Goal: Task Accomplishment & Management: Manage account settings

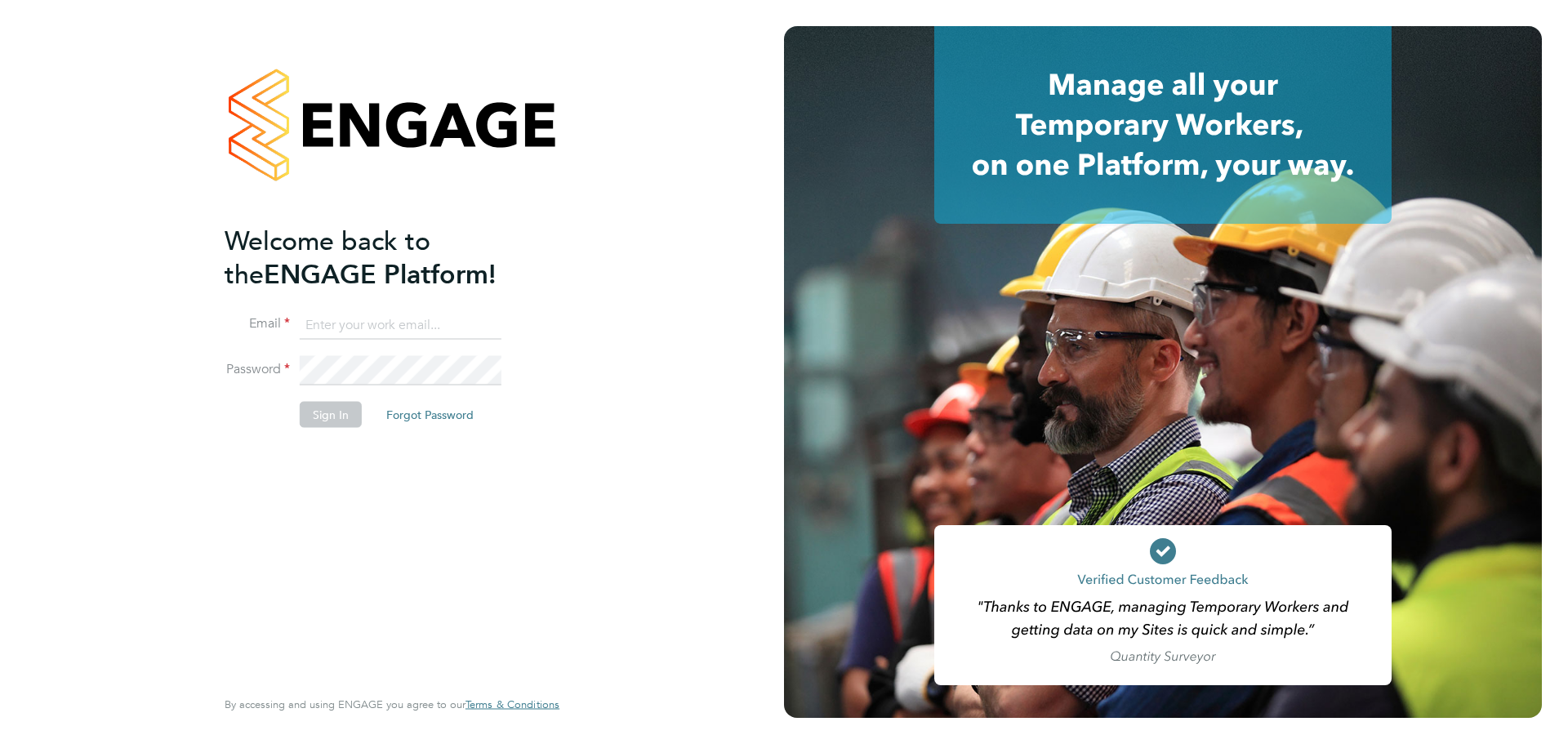
type input "[EMAIL_ADDRESS][DOMAIN_NAME]"
click at [327, 415] on button "Sign In" at bounding box center [330, 414] width 62 height 26
click at [327, 416] on div "Sorry, we are having problems connecting to our services." at bounding box center [392, 372] width 784 height 744
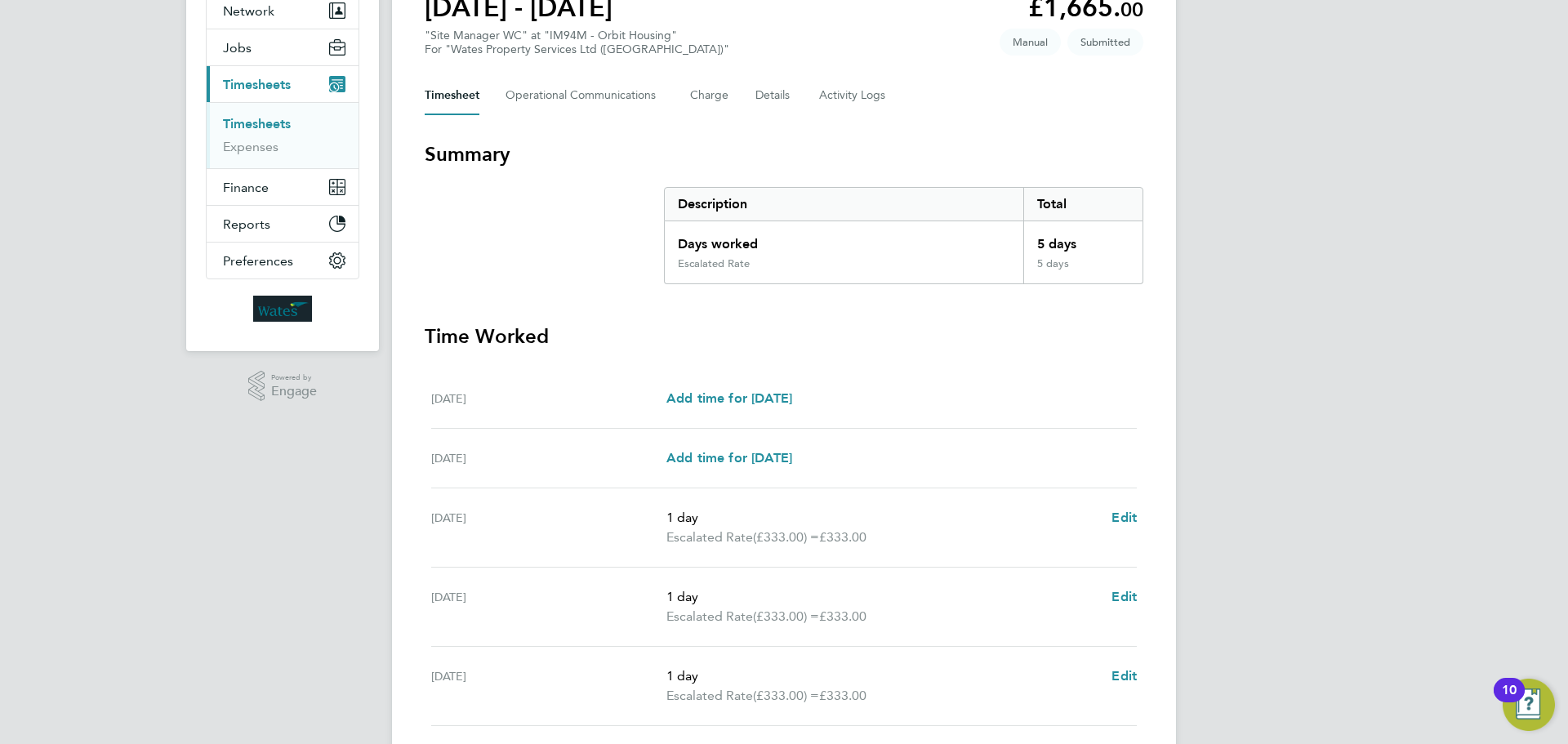
scroll to position [408, 0]
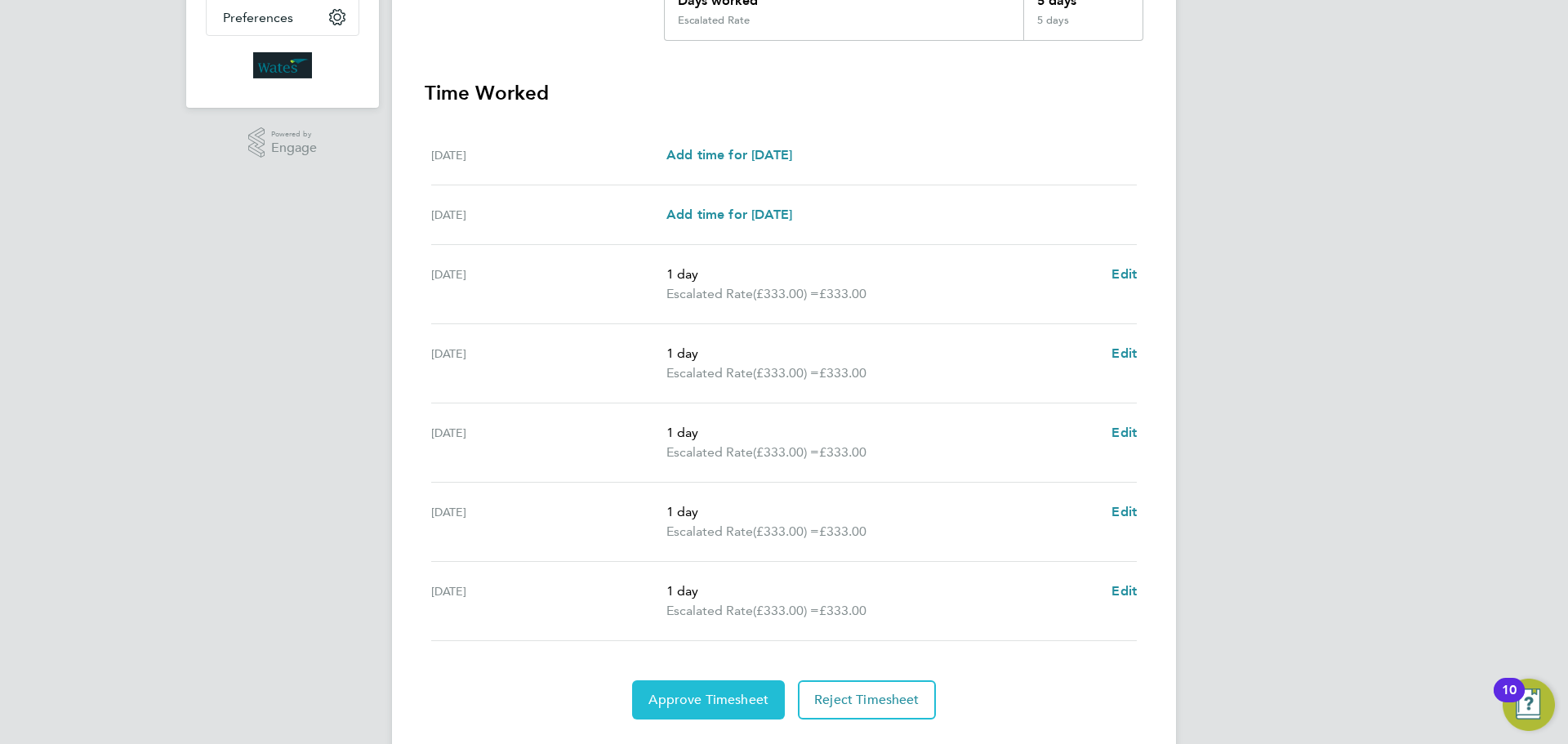
click at [727, 692] on span "Approve Timesheet" at bounding box center [708, 700] width 120 height 16
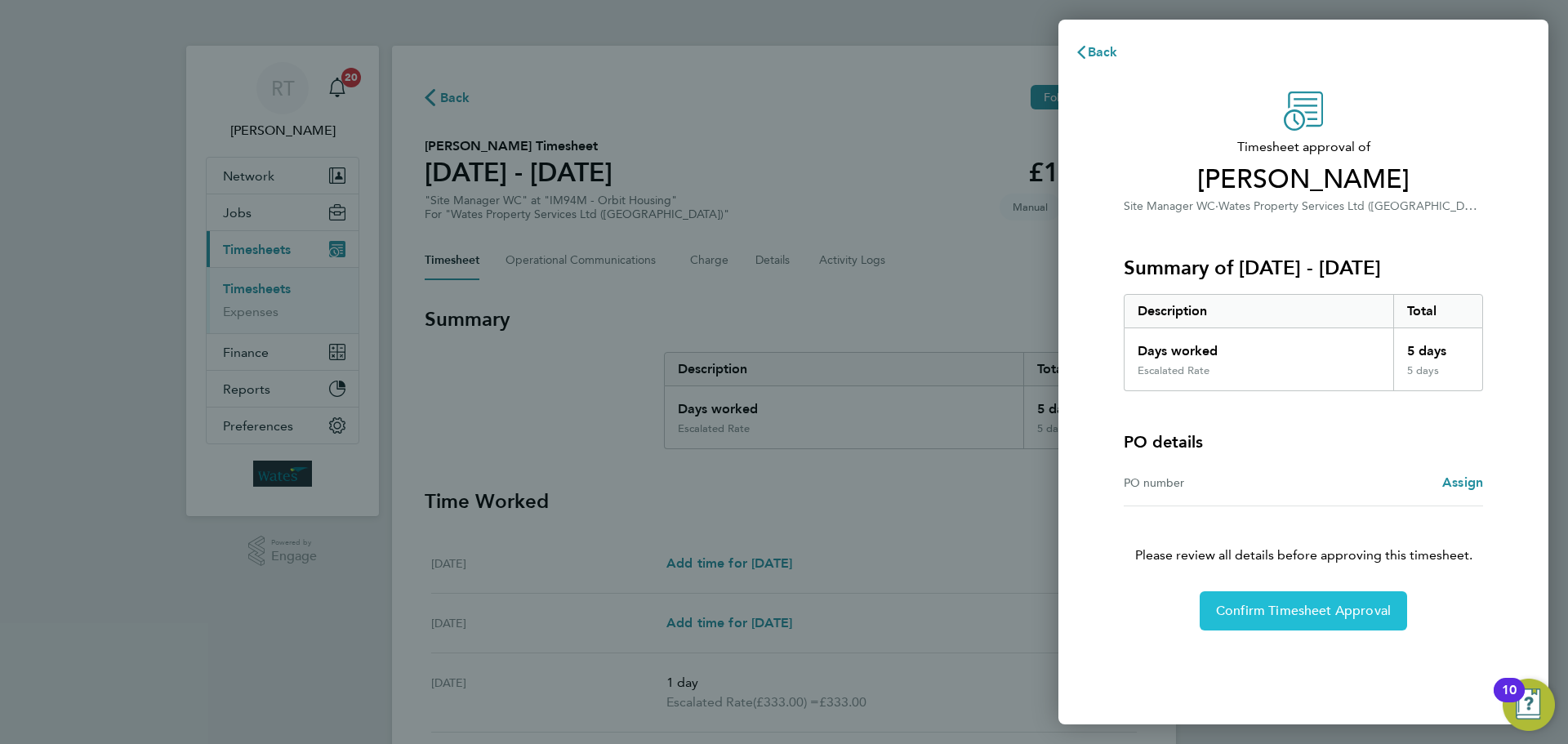
click at [1229, 612] on span "Confirm Timesheet Approval" at bounding box center [1303, 612] width 175 height 16
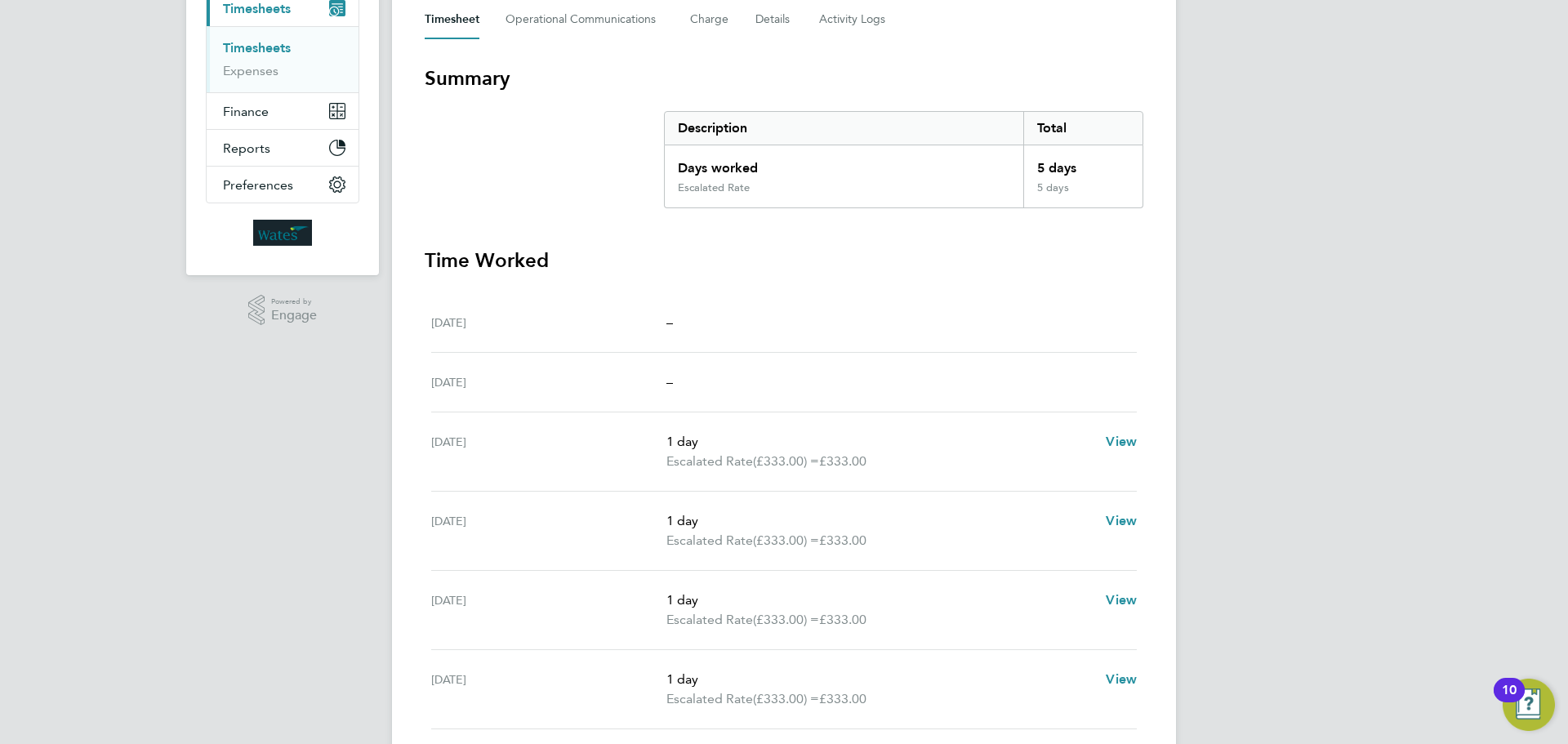
scroll to position [371, 0]
